Goal: Obtain resource: Download file/media

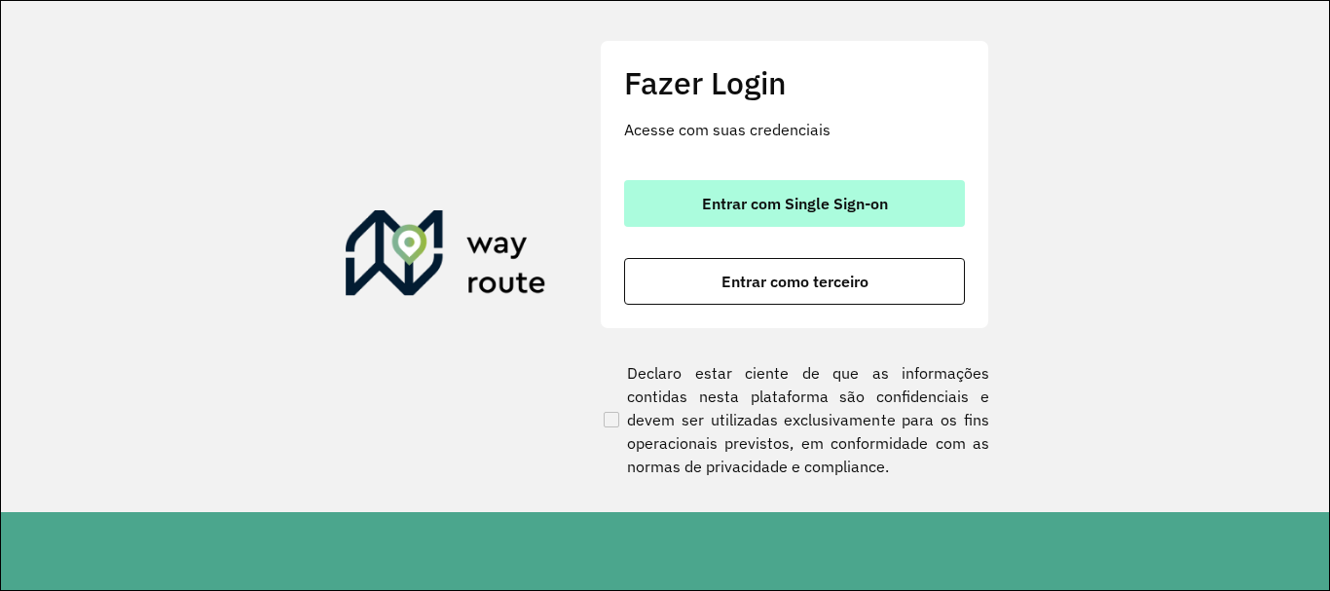
click at [691, 180] on button "Entrar com Single Sign-on" at bounding box center [794, 203] width 341 height 47
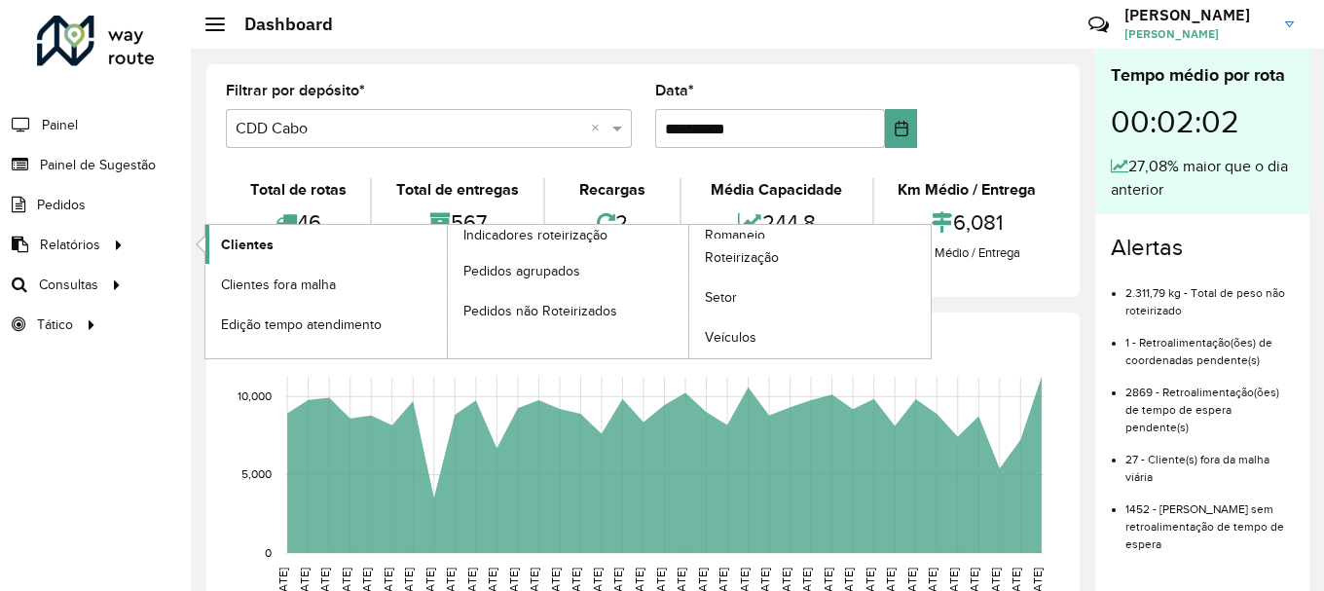
click at [222, 240] on span "Clientes" at bounding box center [247, 245] width 53 height 20
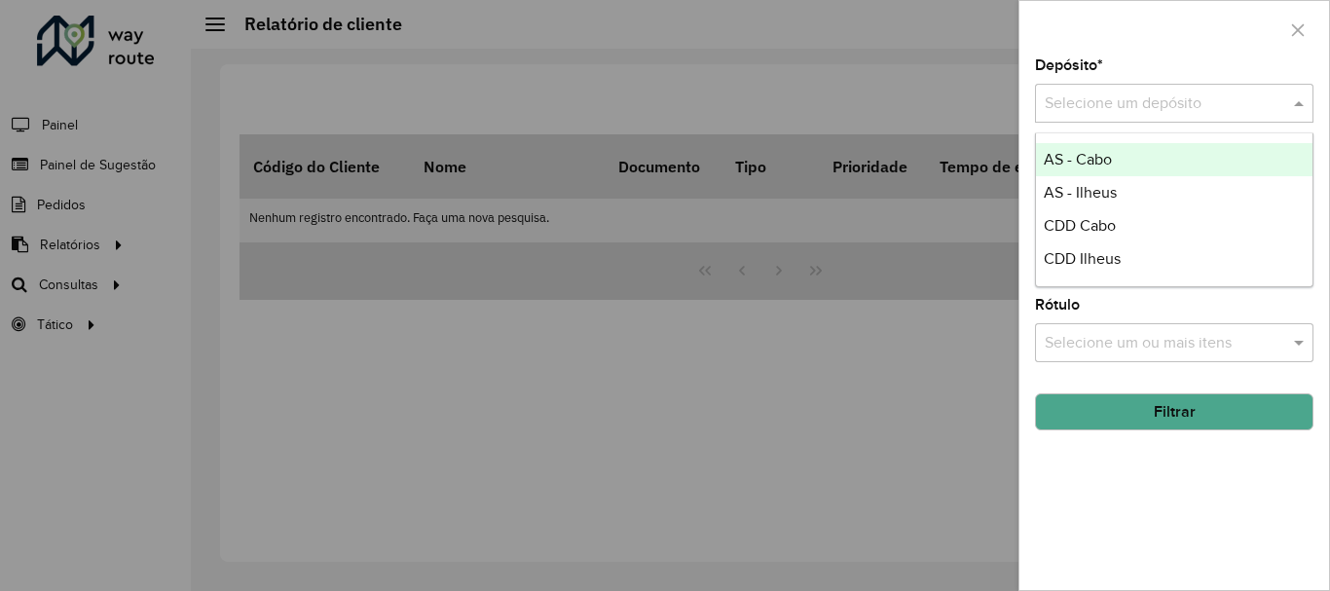
click at [1096, 107] on input "text" at bounding box center [1154, 103] width 220 height 23
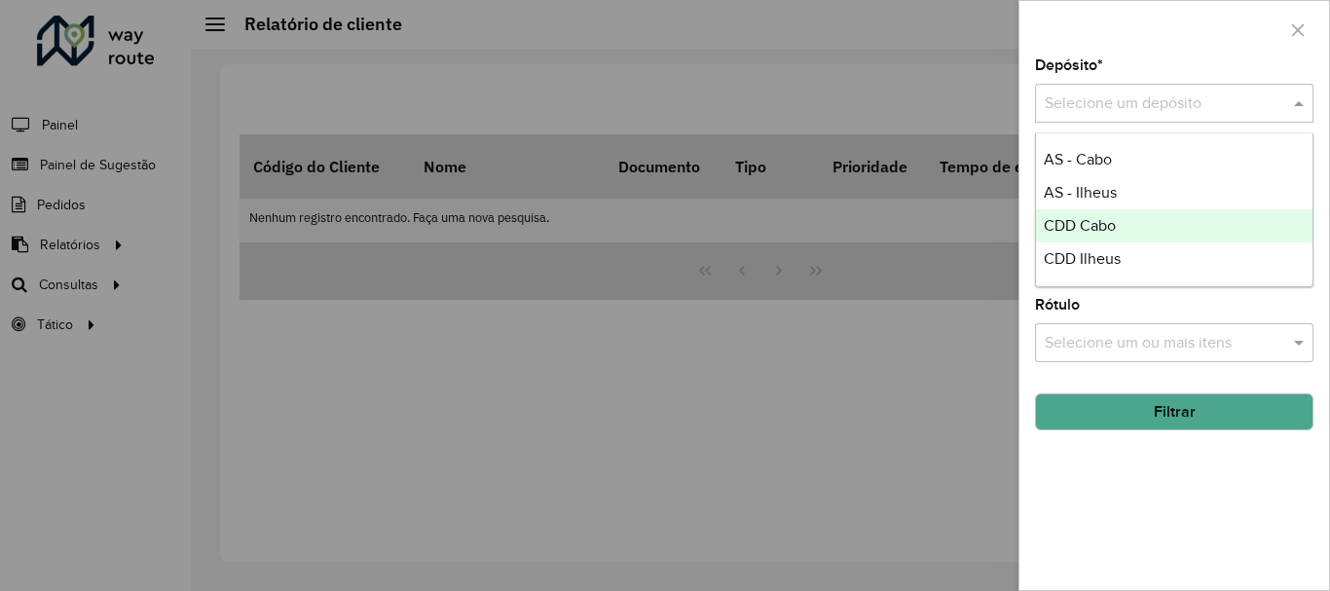
click at [1087, 224] on span "CDD Cabo" at bounding box center [1079, 225] width 72 height 17
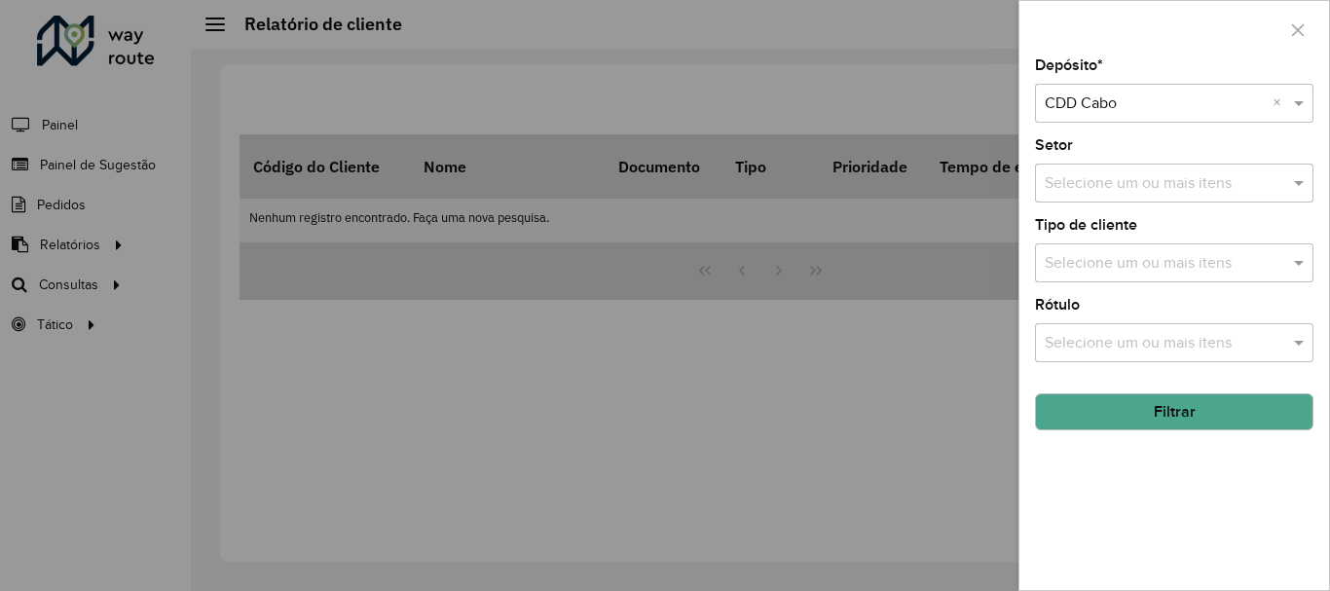
click at [1188, 416] on button "Filtrar" at bounding box center [1174, 411] width 278 height 37
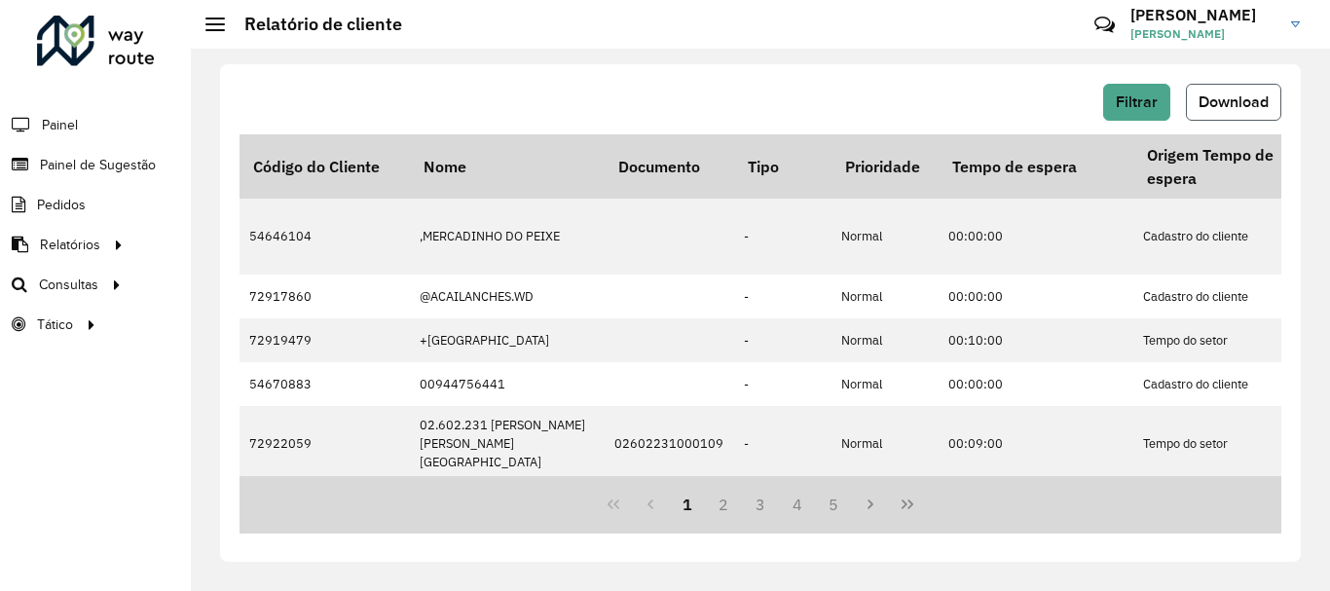
click at [1234, 102] on span "Download" at bounding box center [1233, 101] width 70 height 17
